Goal: Use online tool/utility: Utilize a website feature to perform a specific function

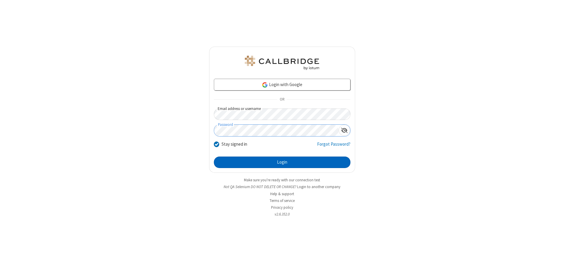
click at [282, 162] on button "Login" at bounding box center [282, 163] width 137 height 12
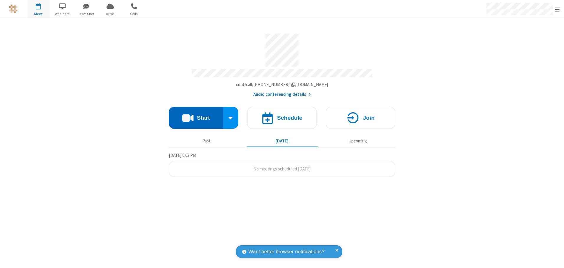
click at [196, 116] on button "Start" at bounding box center [196, 118] width 55 height 22
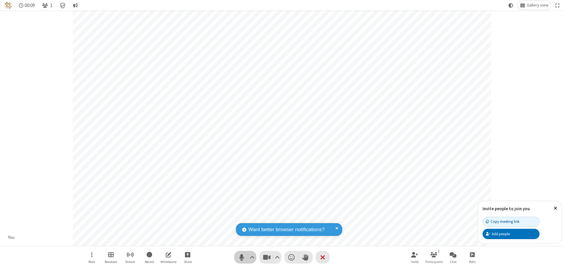
click at [241, 257] on span "Mute (Alt+A)" at bounding box center [241, 257] width 9 height 9
click at [241, 257] on span "Unmute (Alt+A)" at bounding box center [241, 257] width 9 height 9
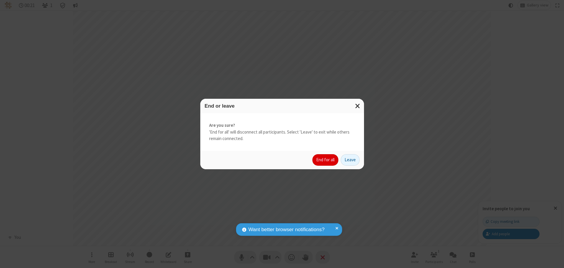
click at [325, 160] on button "End for all" at bounding box center [325, 160] width 26 height 12
